Goal: Information Seeking & Learning: Learn about a topic

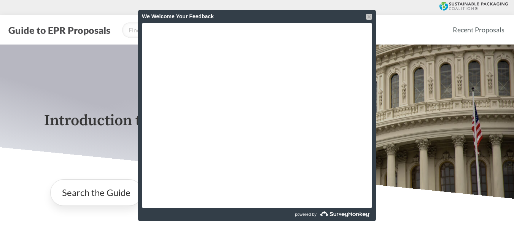
click at [367, 15] on div at bounding box center [369, 17] width 6 height 6
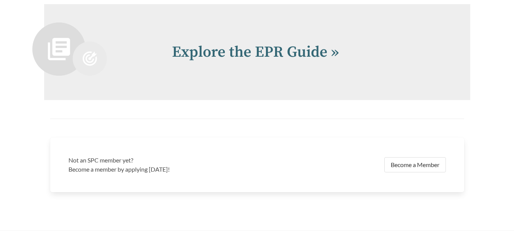
scroll to position [1596, 0]
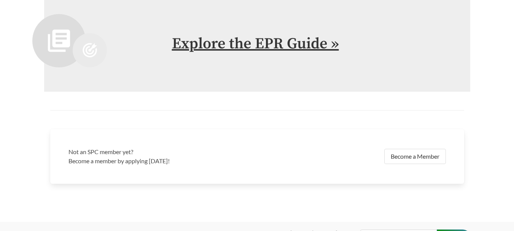
click at [336, 50] on link "Explore the EPR Guide »" at bounding box center [255, 43] width 167 height 19
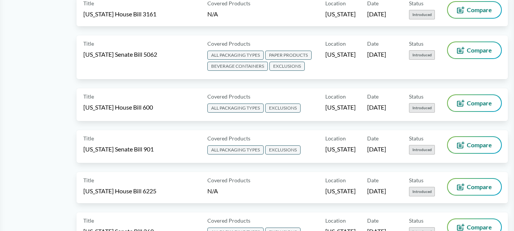
scroll to position [646, 0]
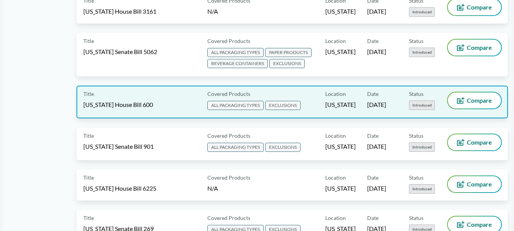
click at [138, 100] on span "[US_STATE] House Bill 600" at bounding box center [118, 104] width 70 height 8
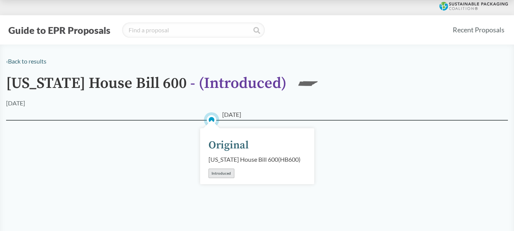
scroll to position [38, 0]
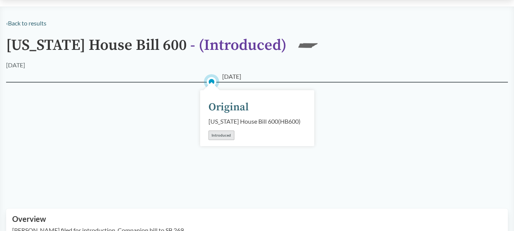
click at [224, 135] on div "Introduced" at bounding box center [221, 135] width 26 height 10
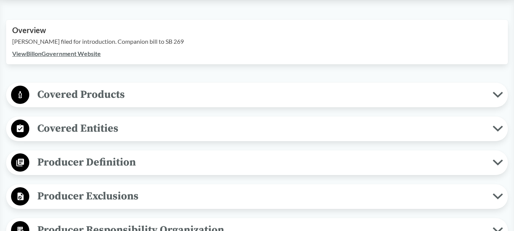
scroll to position [228, 0]
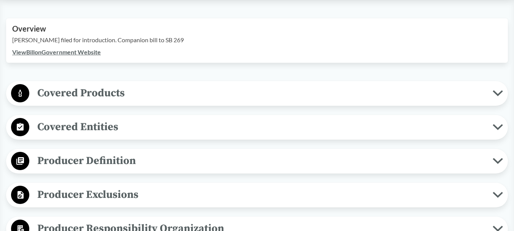
click at [498, 93] on icon at bounding box center [497, 93] width 10 height 6
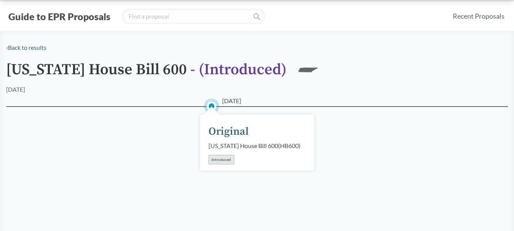
scroll to position [0, 0]
